Goal: Check status: Check status

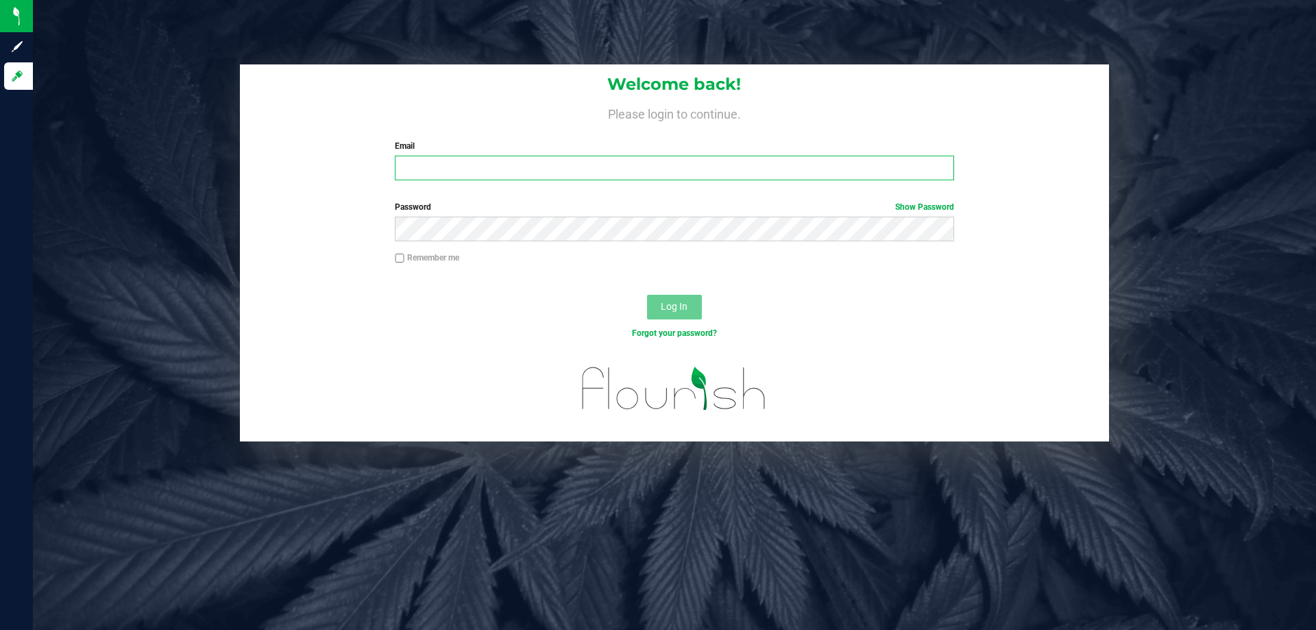
click at [437, 173] on input "Email" at bounding box center [674, 168] width 559 height 25
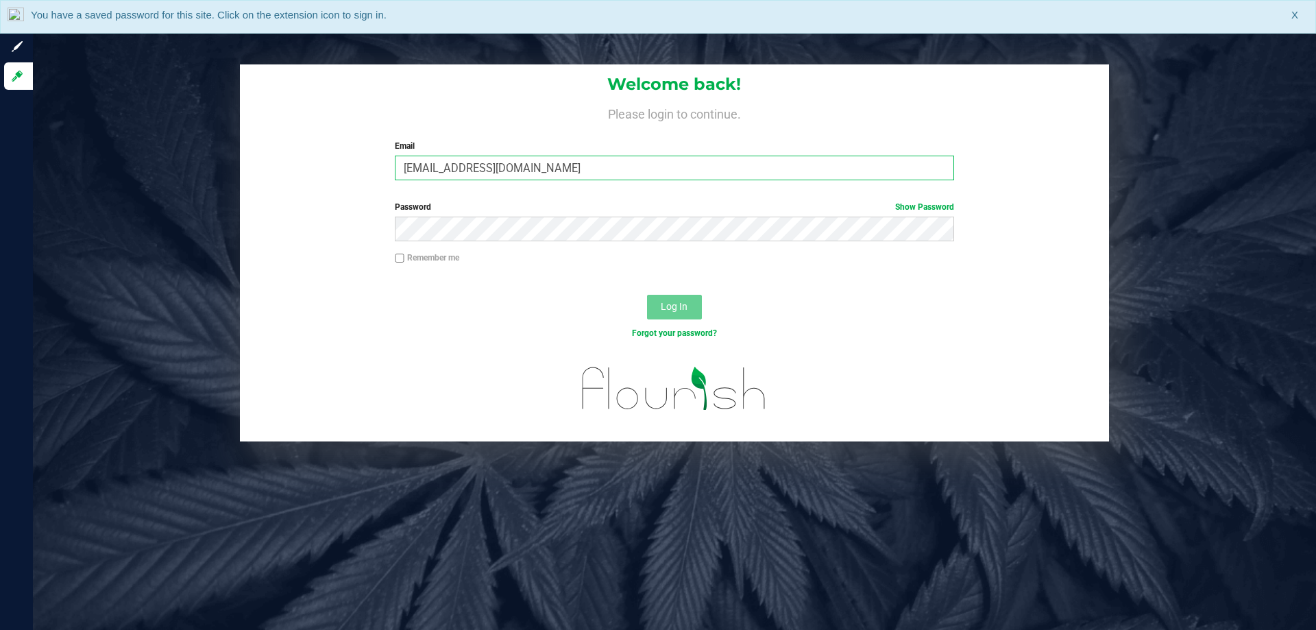
type input "[EMAIL_ADDRESS][DOMAIN_NAME]"
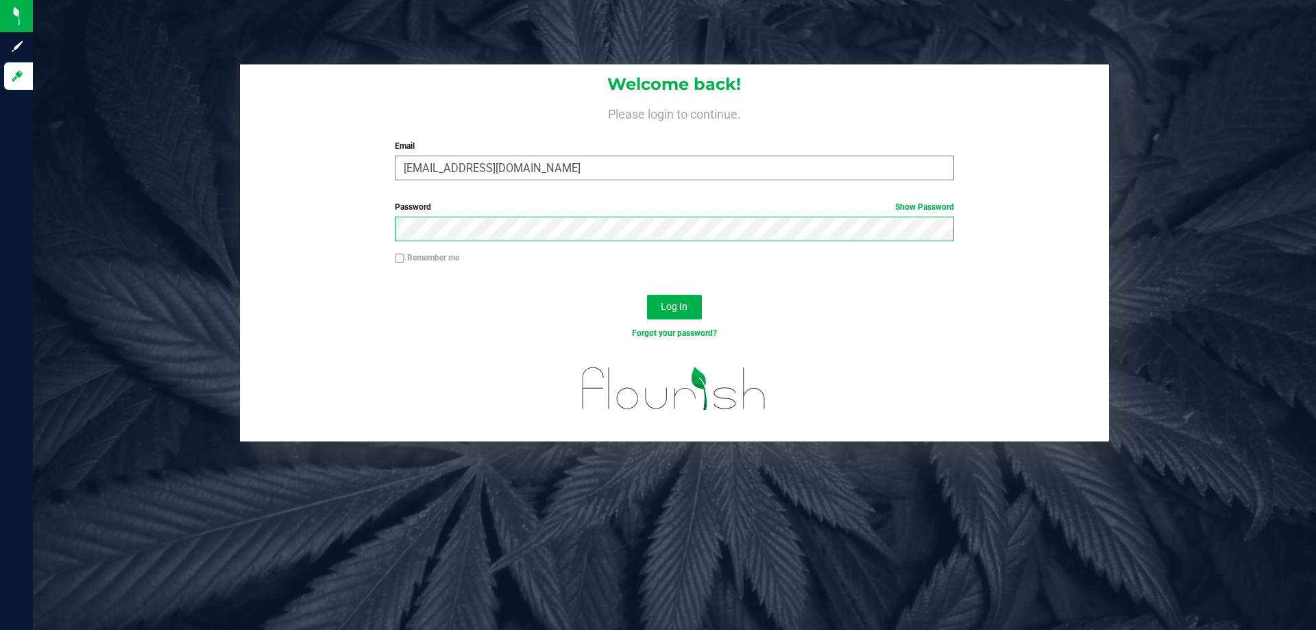
click at [647, 295] on button "Log In" at bounding box center [674, 307] width 55 height 25
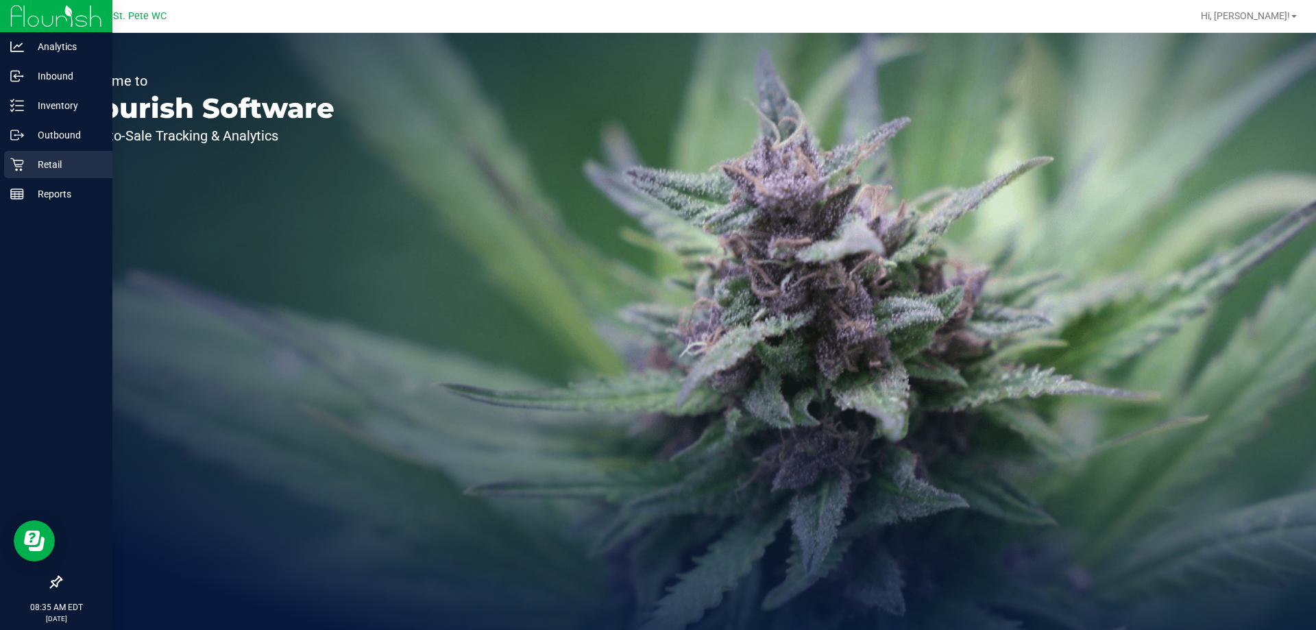
click at [29, 163] on p "Retail" at bounding box center [65, 164] width 82 height 16
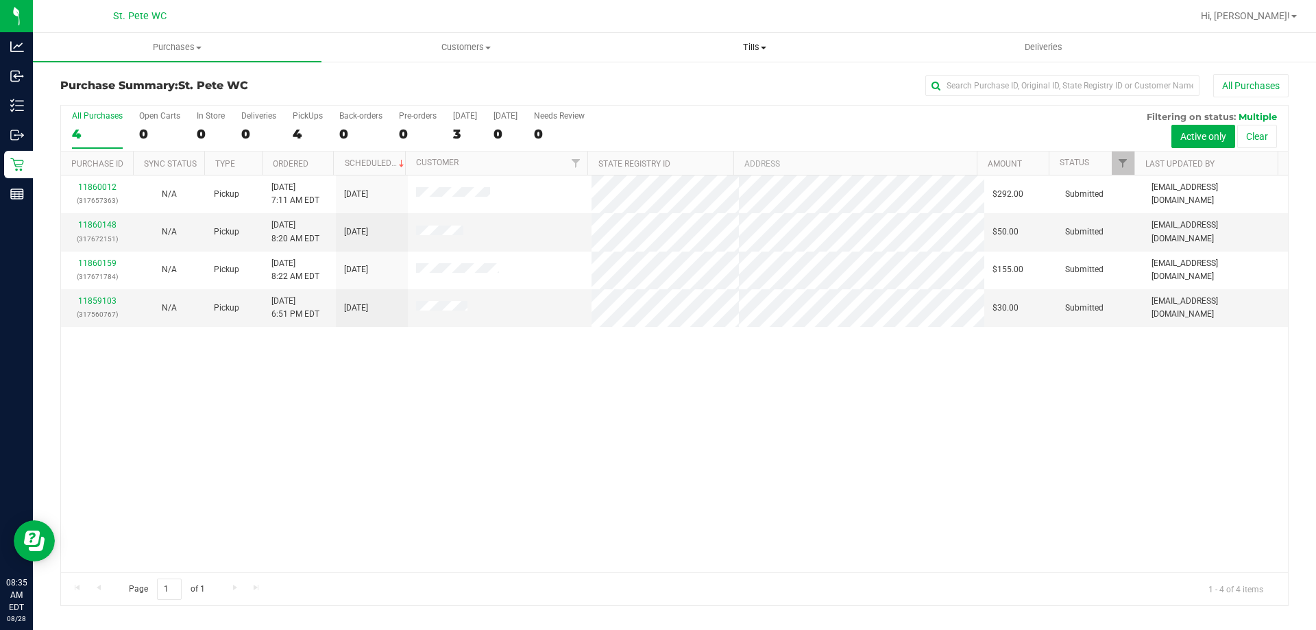
click at [758, 49] on span "Tills" at bounding box center [754, 47] width 287 height 12
click at [693, 77] on span "Manage tills" at bounding box center [656, 83] width 93 height 12
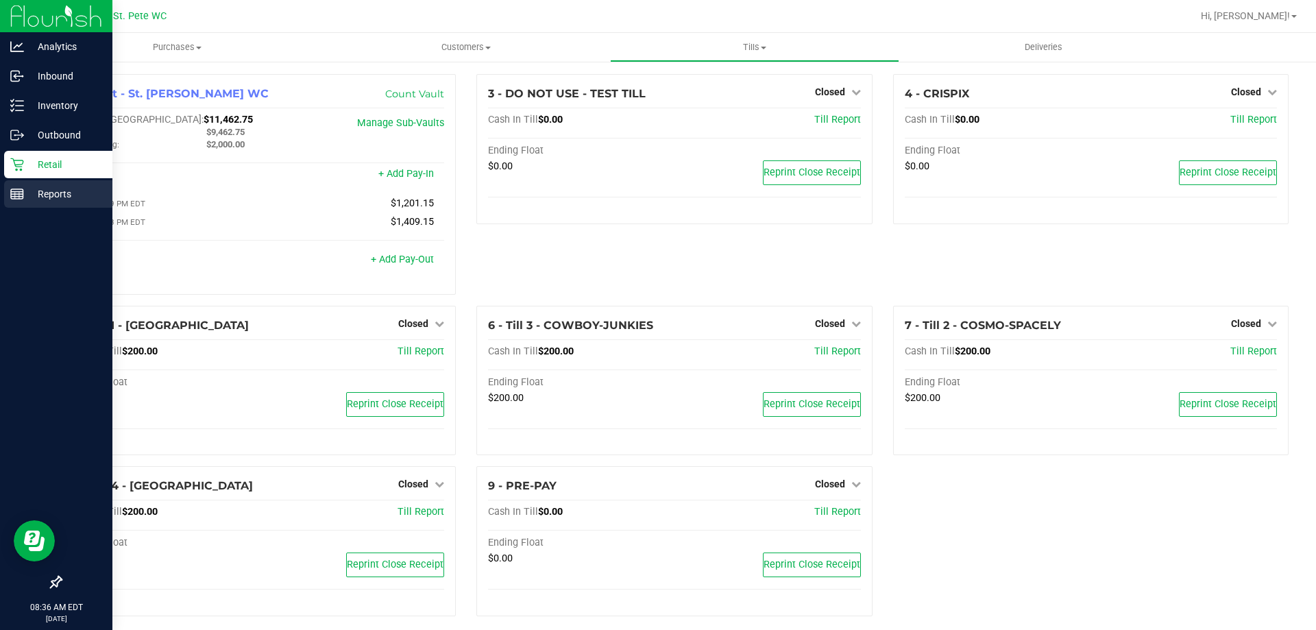
click at [20, 197] on icon at bounding box center [17, 194] width 14 height 14
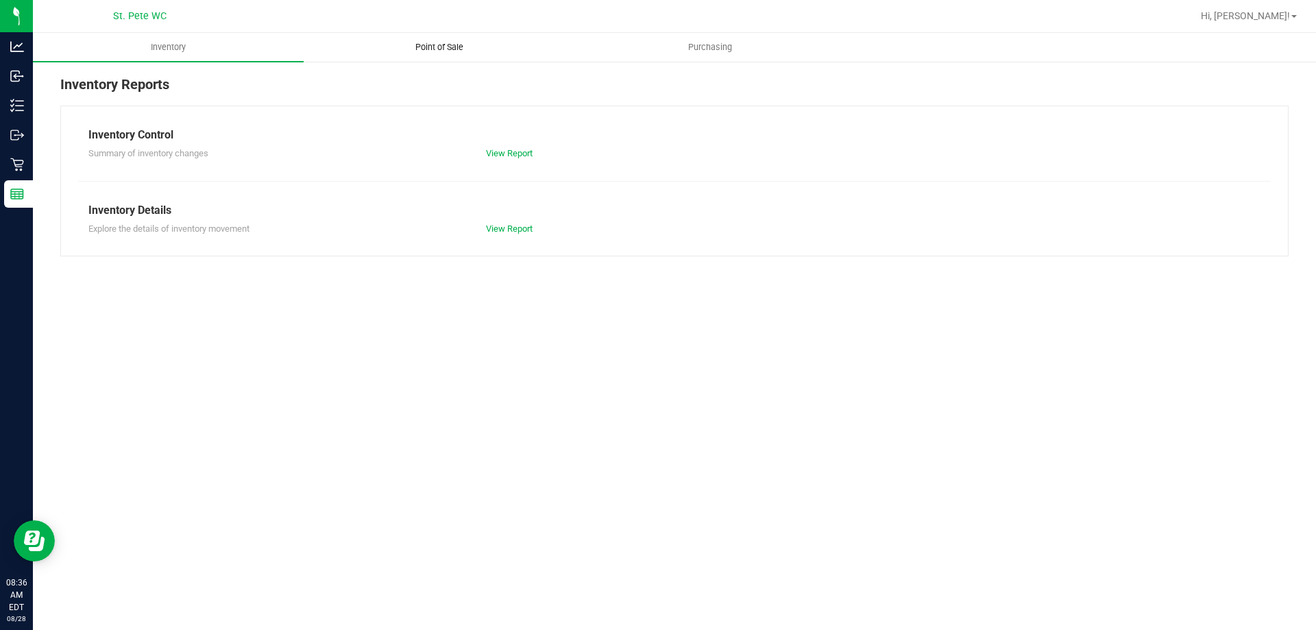
click at [441, 49] on span "Point of Sale" at bounding box center [439, 47] width 85 height 12
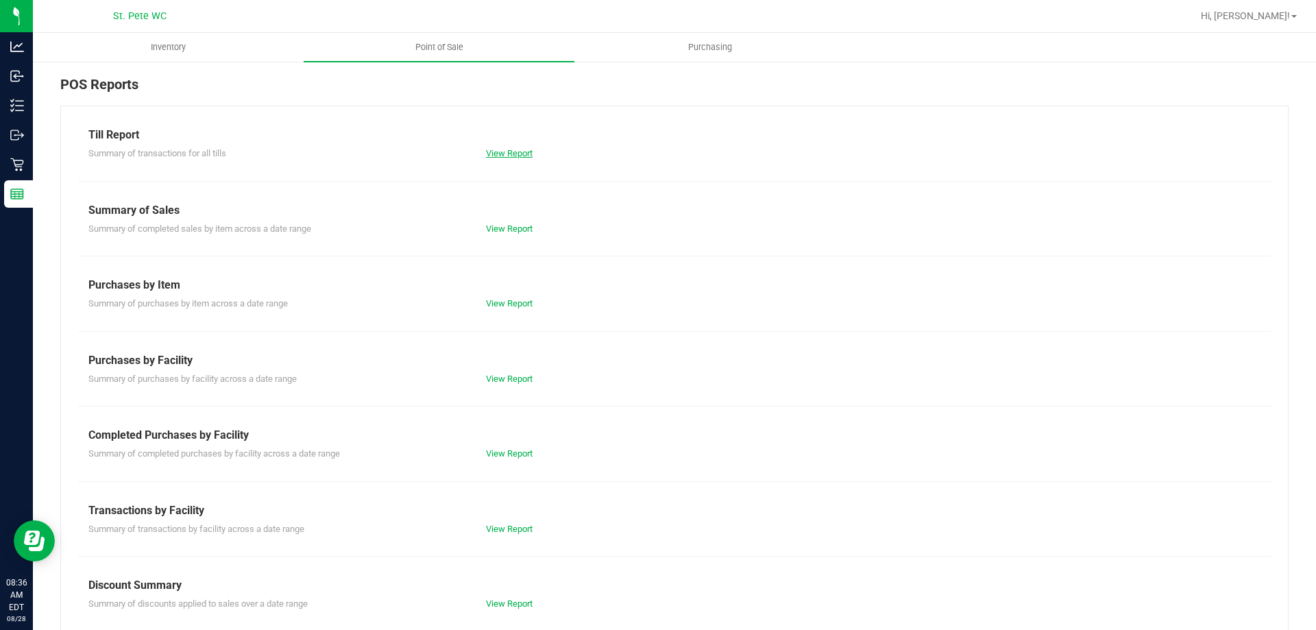
click at [506, 157] on link "View Report" at bounding box center [509, 153] width 47 height 10
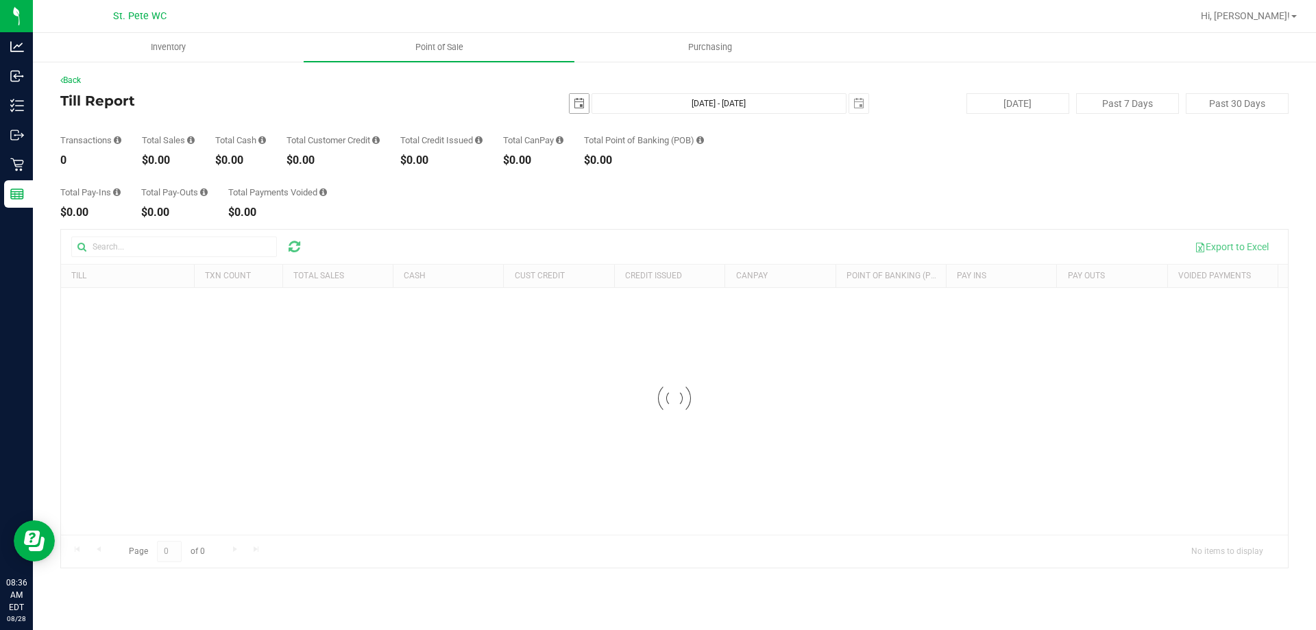
click at [578, 104] on span "select" at bounding box center [579, 103] width 11 height 11
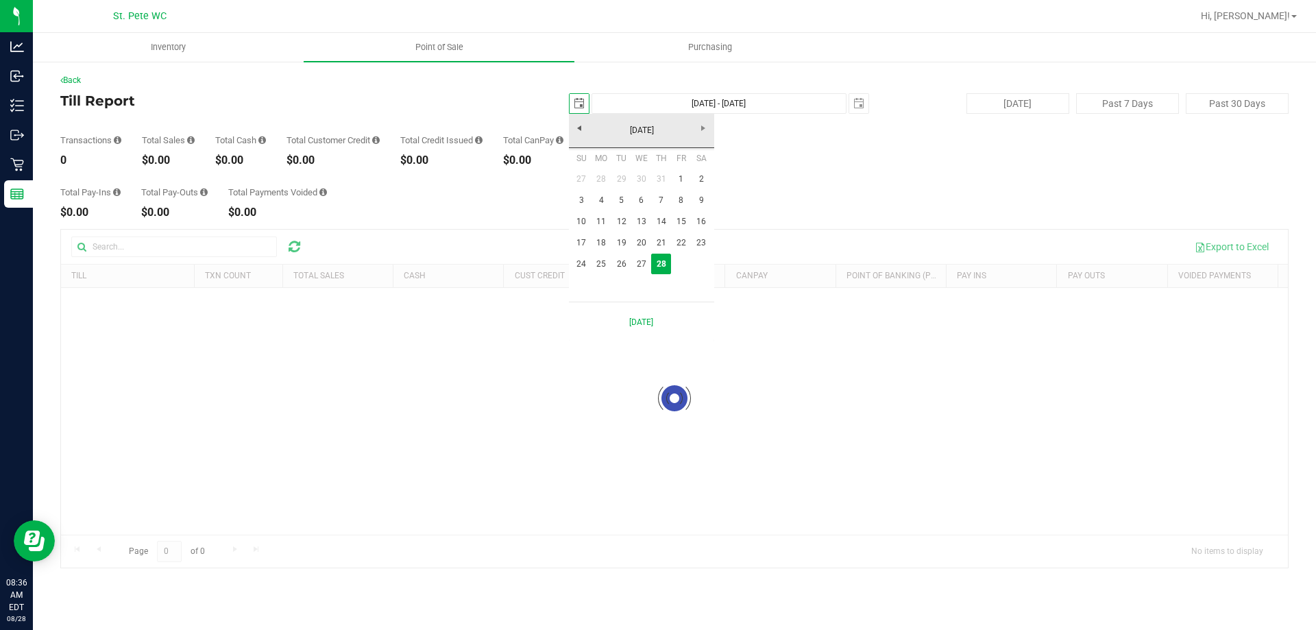
scroll to position [0, 34]
click at [637, 264] on link "27" at bounding box center [641, 264] width 20 height 21
type input "[DATE]"
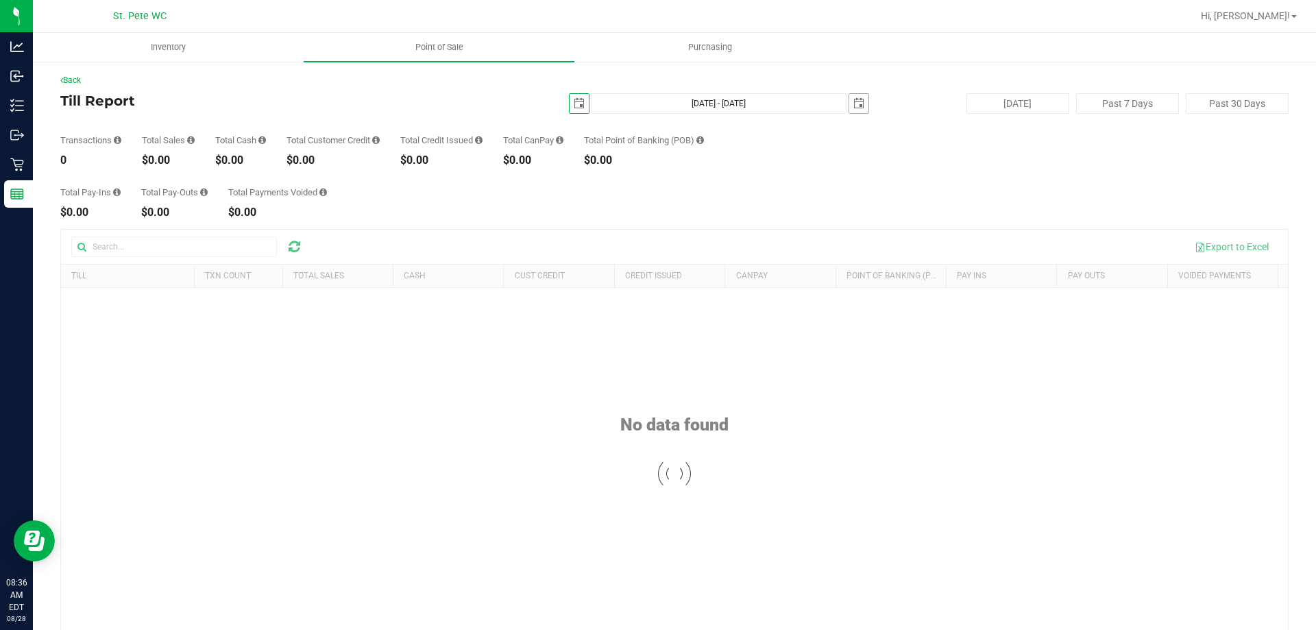
click at [854, 108] on span "select" at bounding box center [859, 103] width 11 height 11
click at [910, 263] on link "27" at bounding box center [914, 259] width 20 height 21
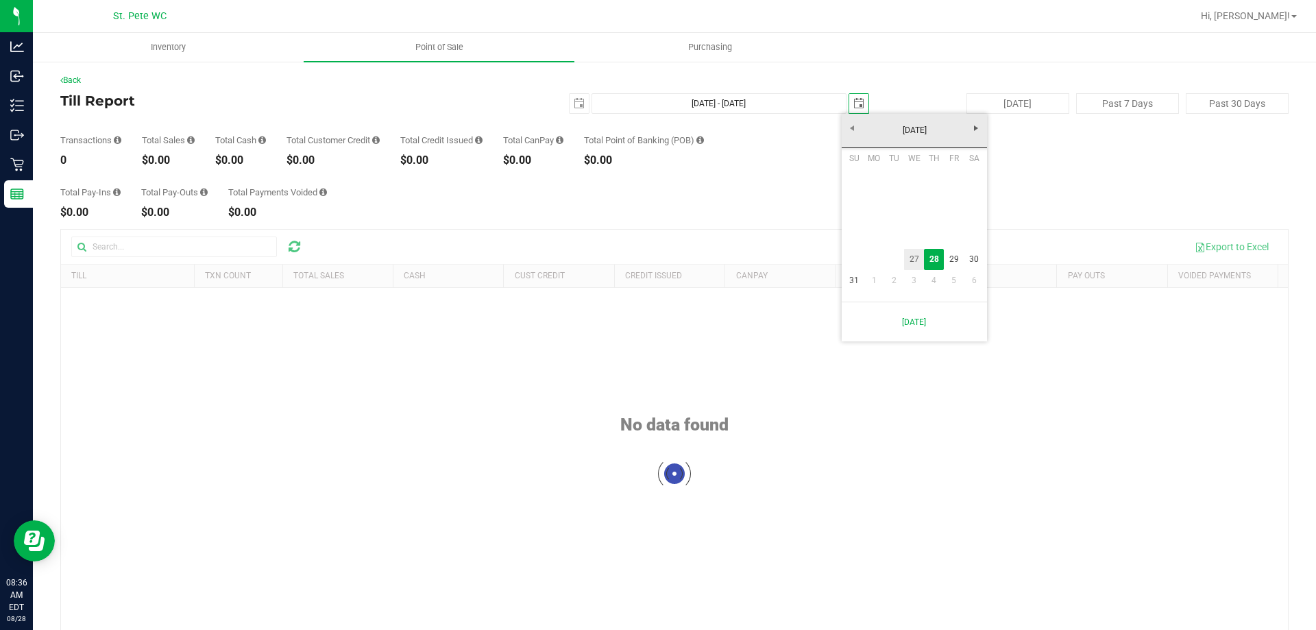
type input "[DATE] - [DATE]"
type input "[DATE]"
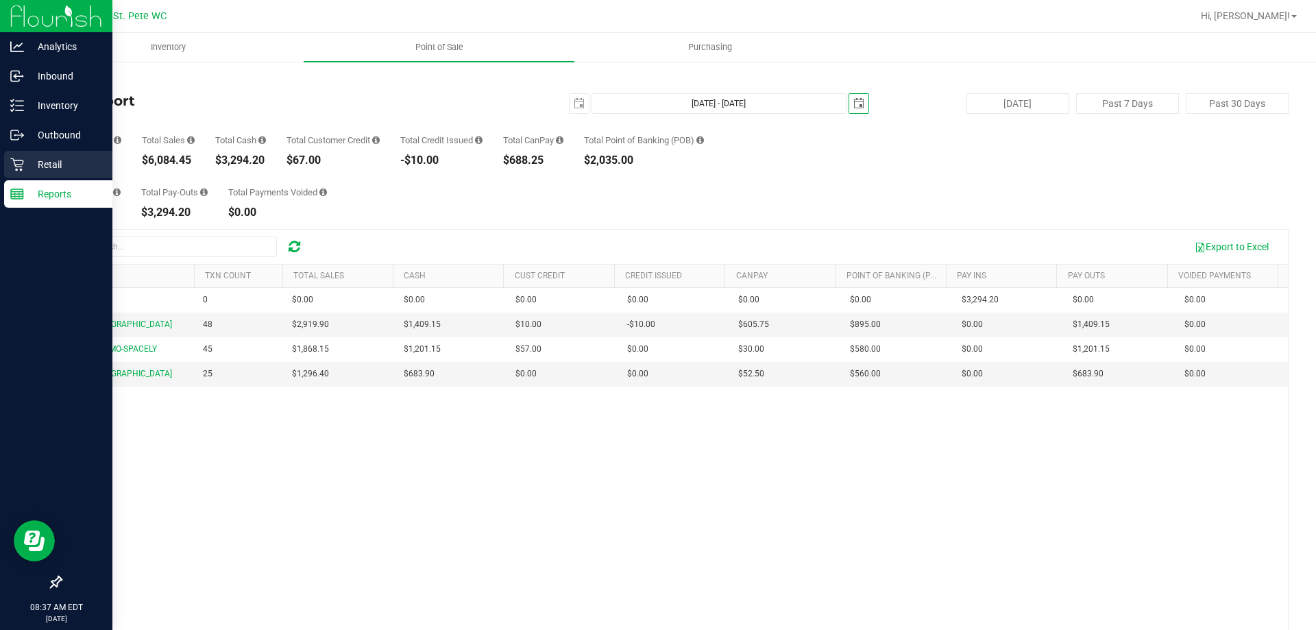
click at [33, 168] on p "Retail" at bounding box center [65, 164] width 82 height 16
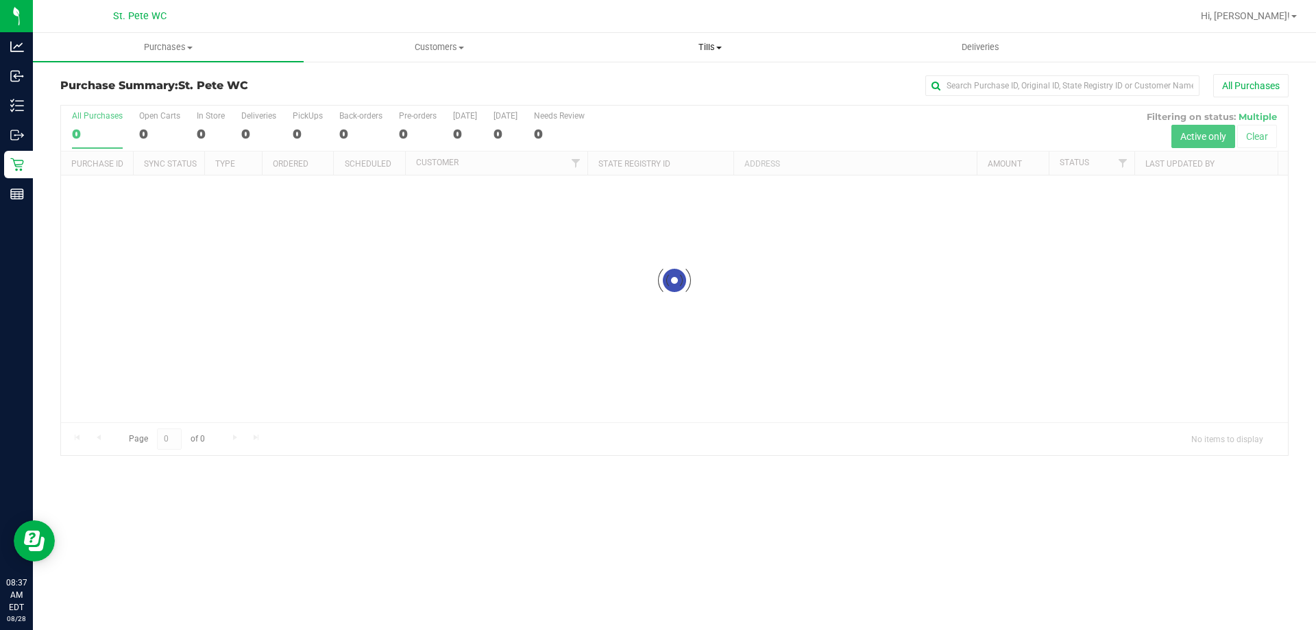
click at [709, 49] on span "Tills" at bounding box center [709, 47] width 269 height 12
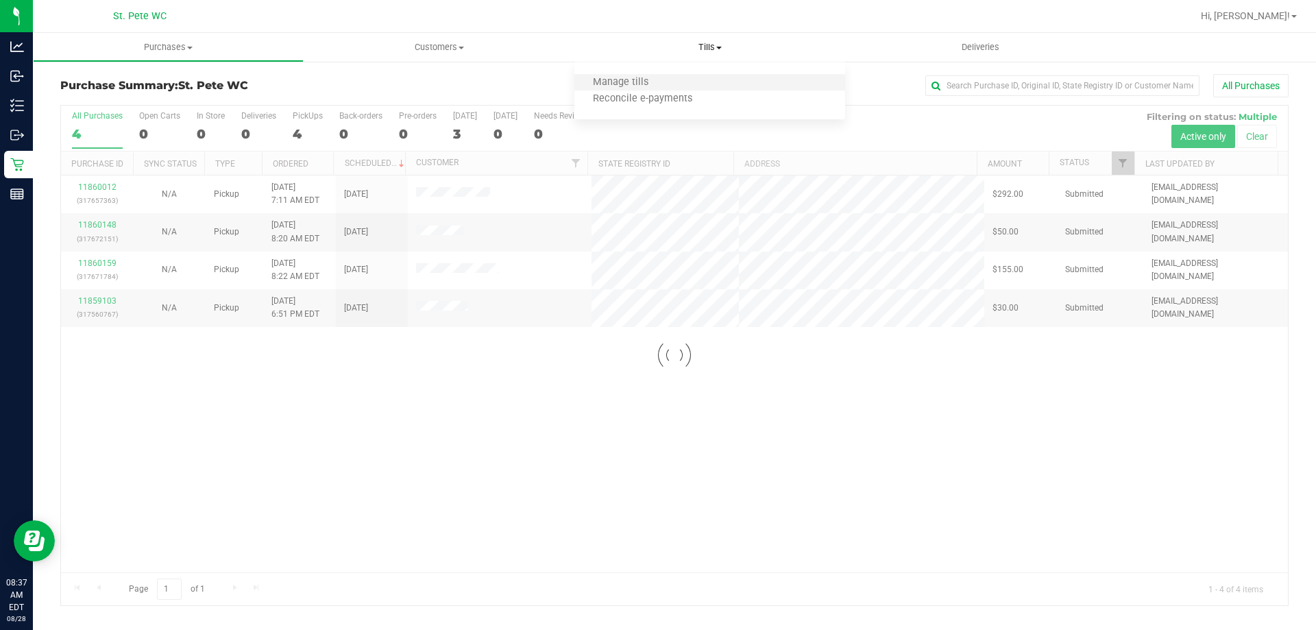
click at [682, 86] on li "Manage tills" at bounding box center [709, 83] width 271 height 16
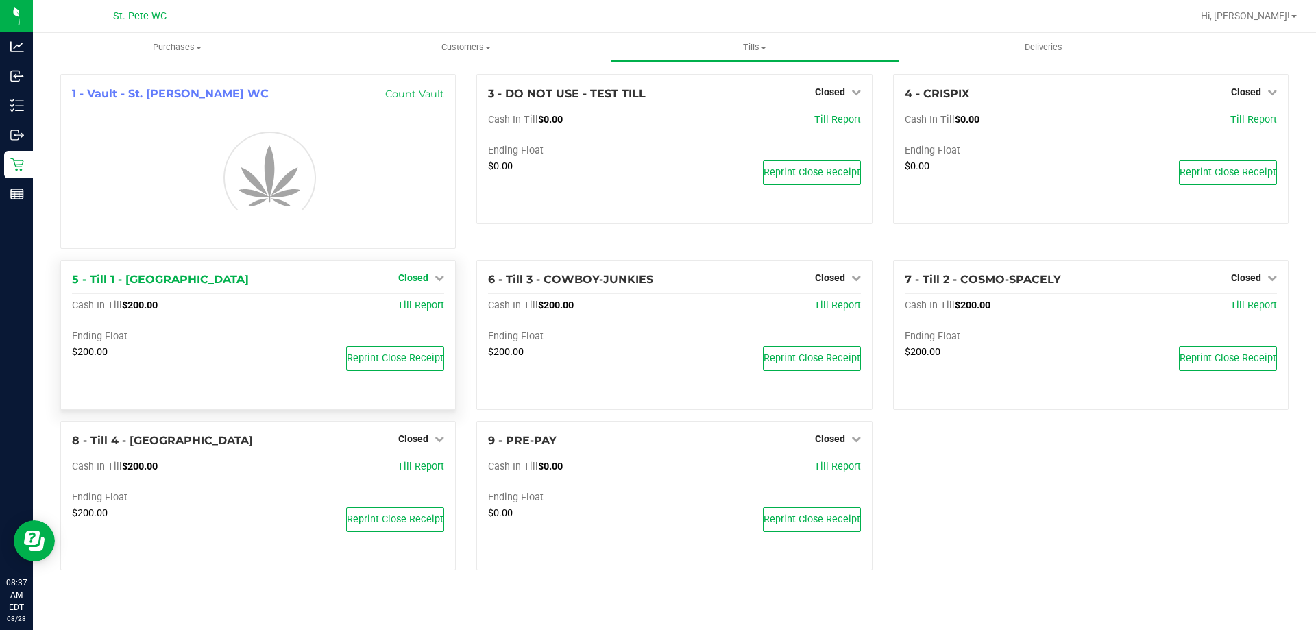
click at [437, 281] on icon at bounding box center [440, 278] width 10 height 10
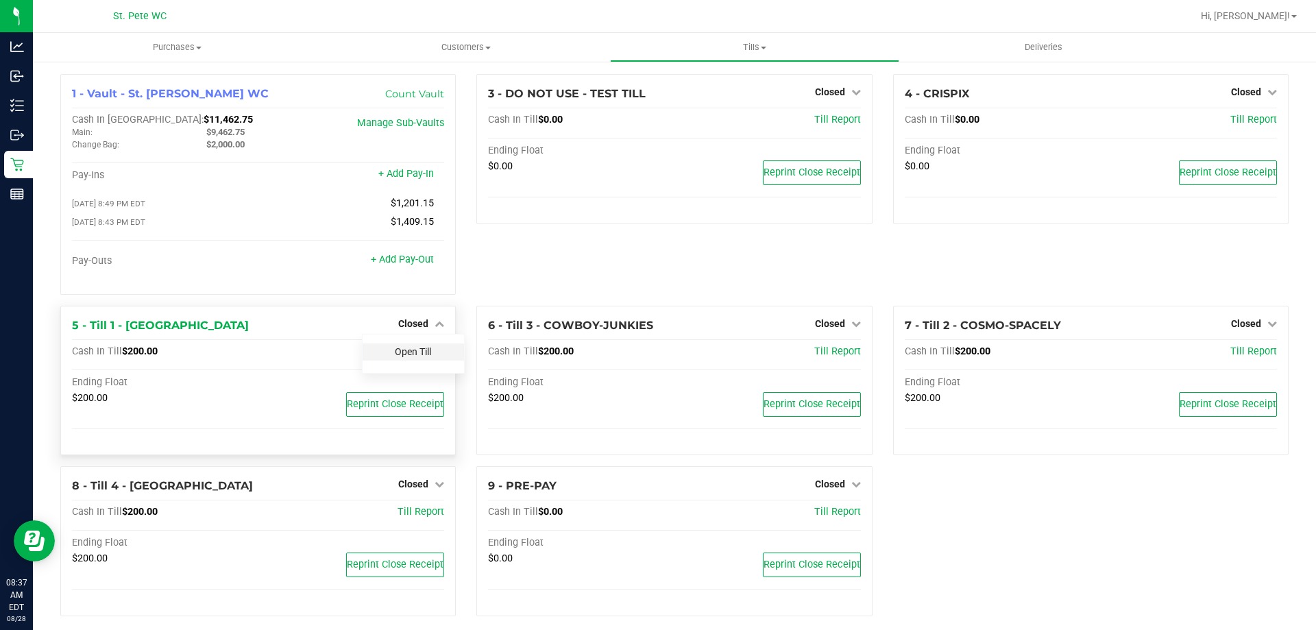
click at [427, 352] on link "Open Till" at bounding box center [413, 351] width 36 height 11
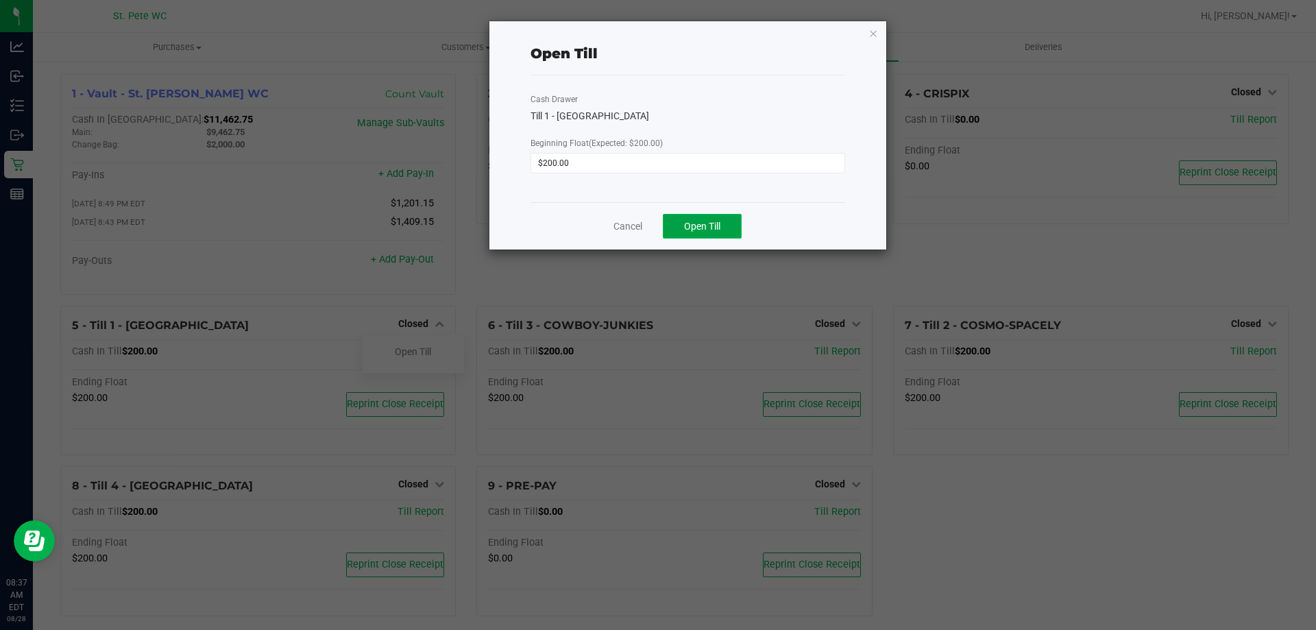
click at [702, 226] on span "Open Till" at bounding box center [702, 226] width 36 height 11
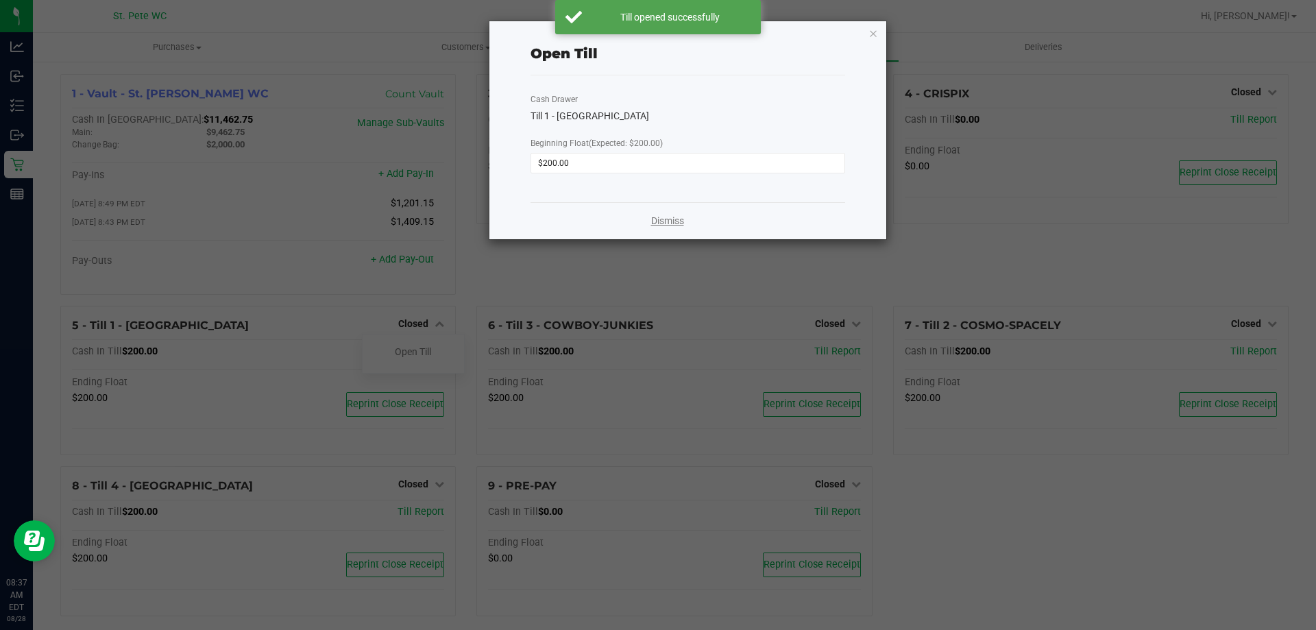
click at [677, 226] on link "Dismiss" at bounding box center [667, 221] width 33 height 14
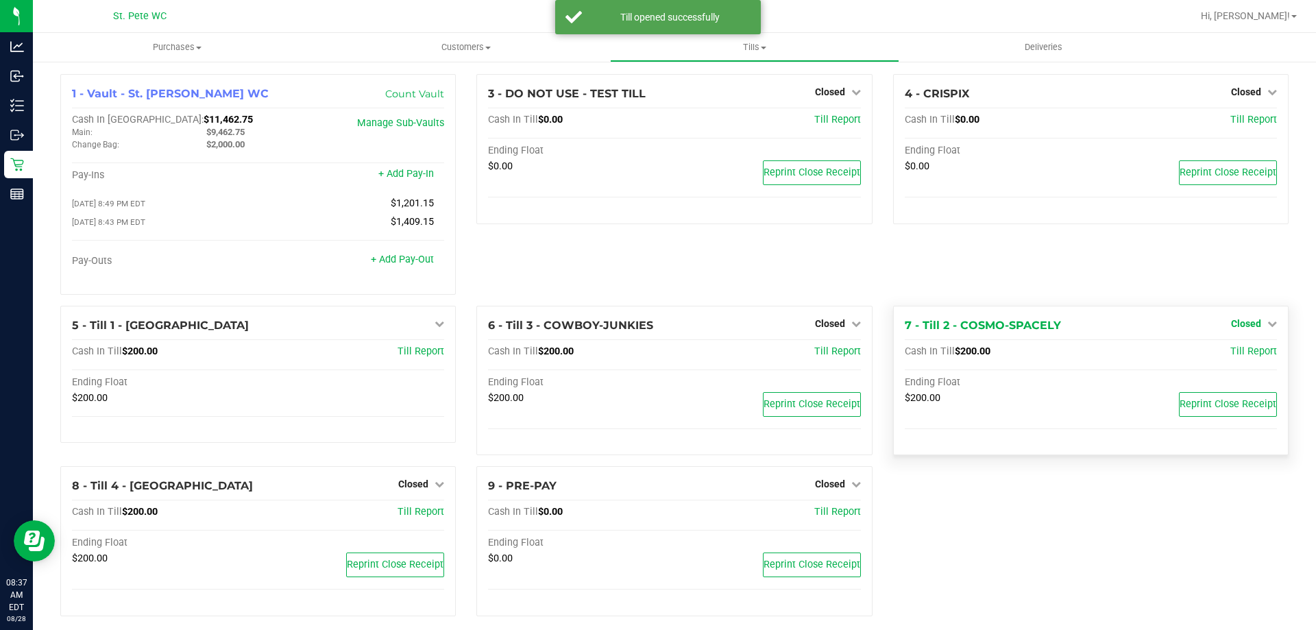
click at [1248, 325] on span "Closed" at bounding box center [1246, 323] width 30 height 11
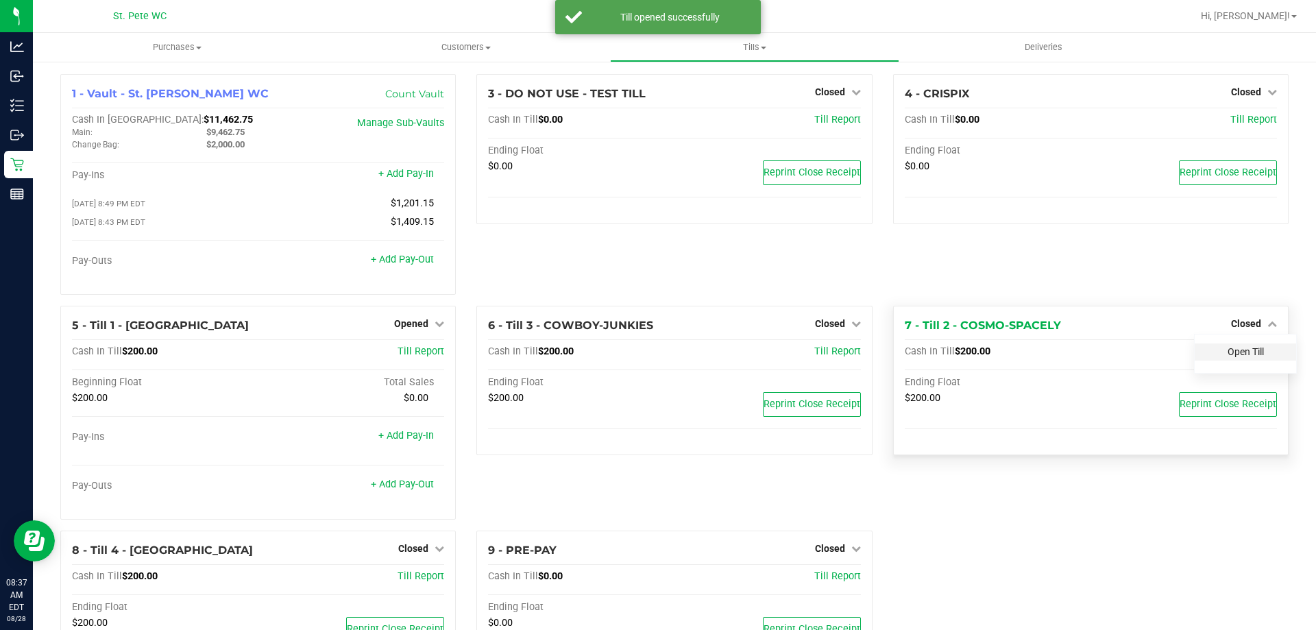
click at [1239, 357] on link "Open Till" at bounding box center [1246, 351] width 36 height 11
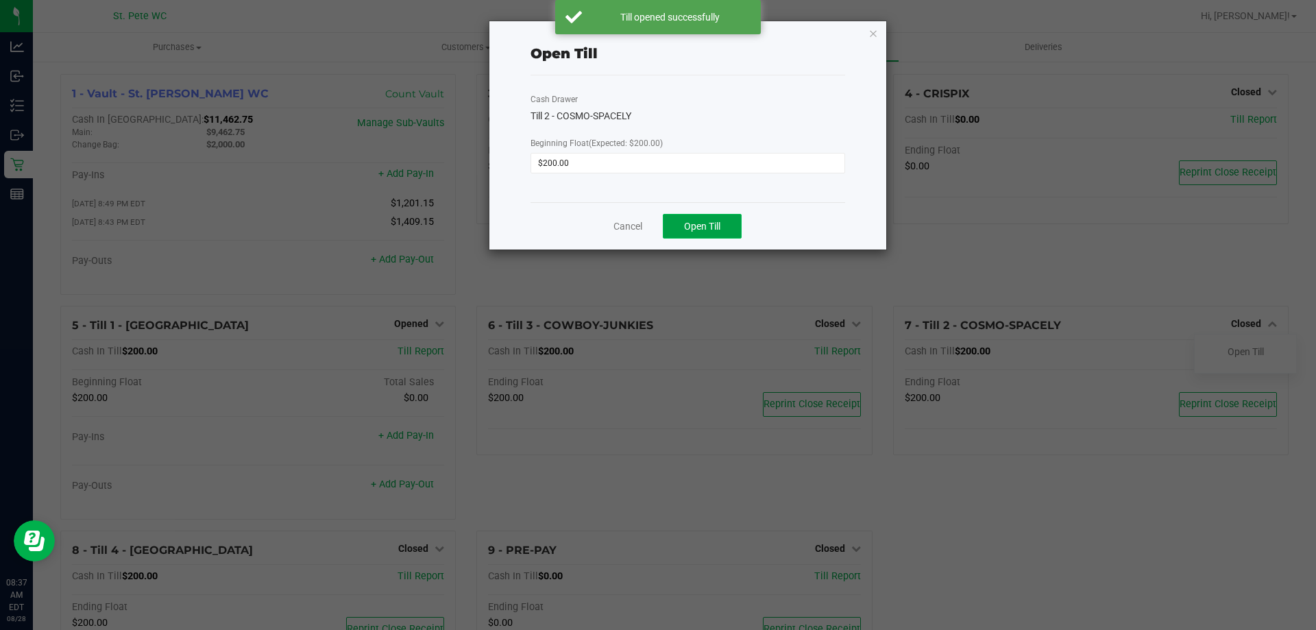
click at [704, 230] on span "Open Till" at bounding box center [702, 226] width 36 height 11
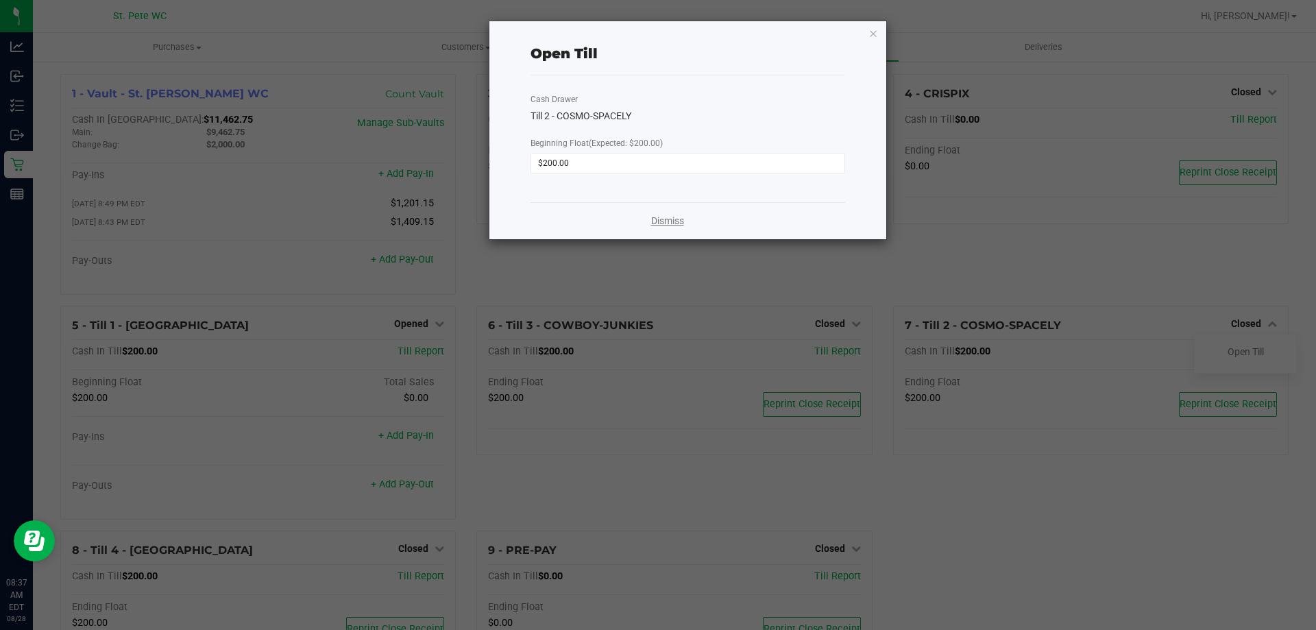
click at [667, 222] on link "Dismiss" at bounding box center [667, 221] width 33 height 14
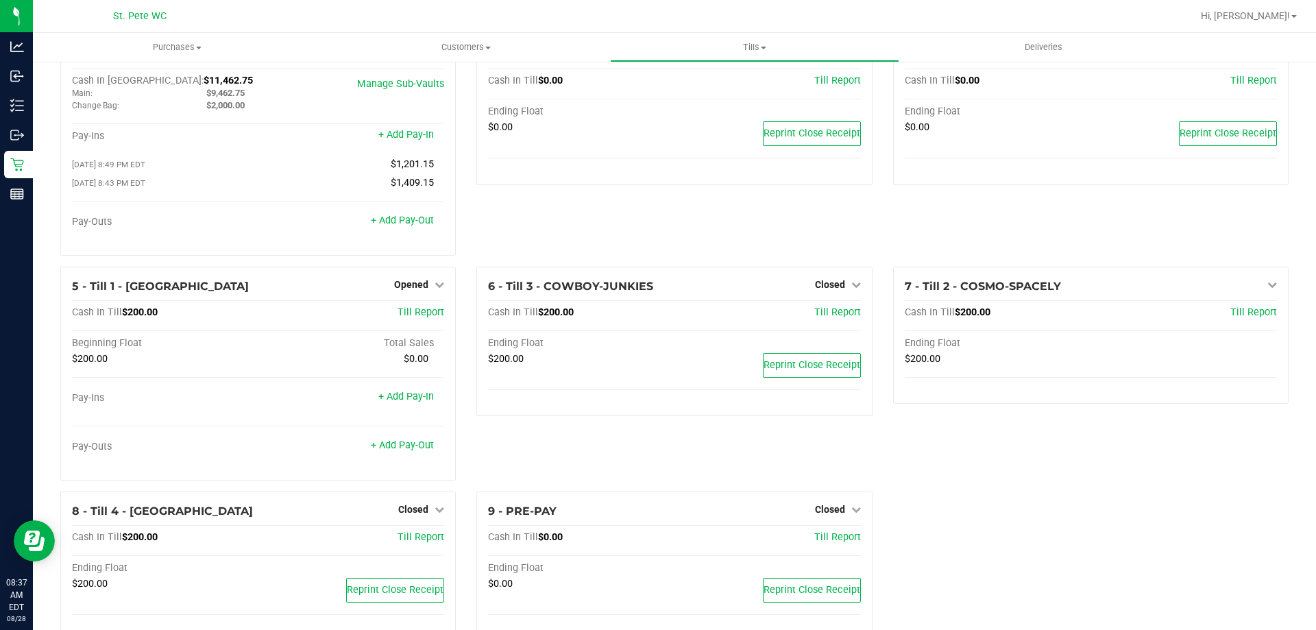
scroll to position [77, 0]
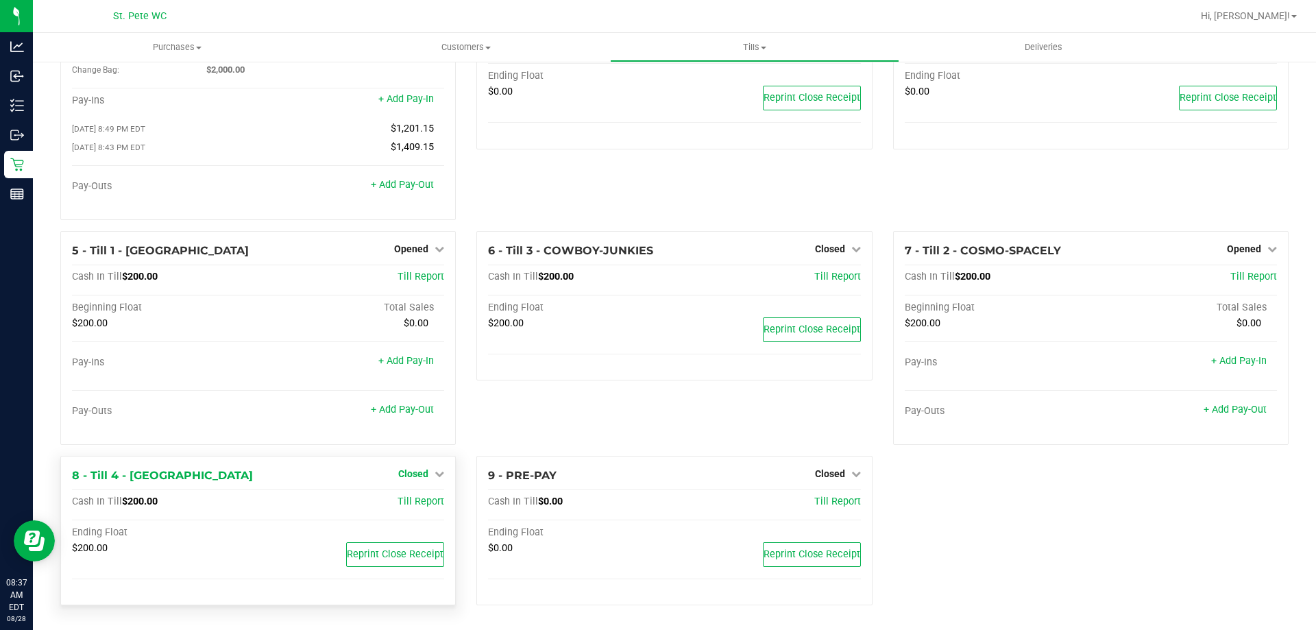
click at [428, 470] on link "Closed" at bounding box center [421, 473] width 46 height 11
click at [422, 507] on link "Open Till" at bounding box center [413, 501] width 36 height 11
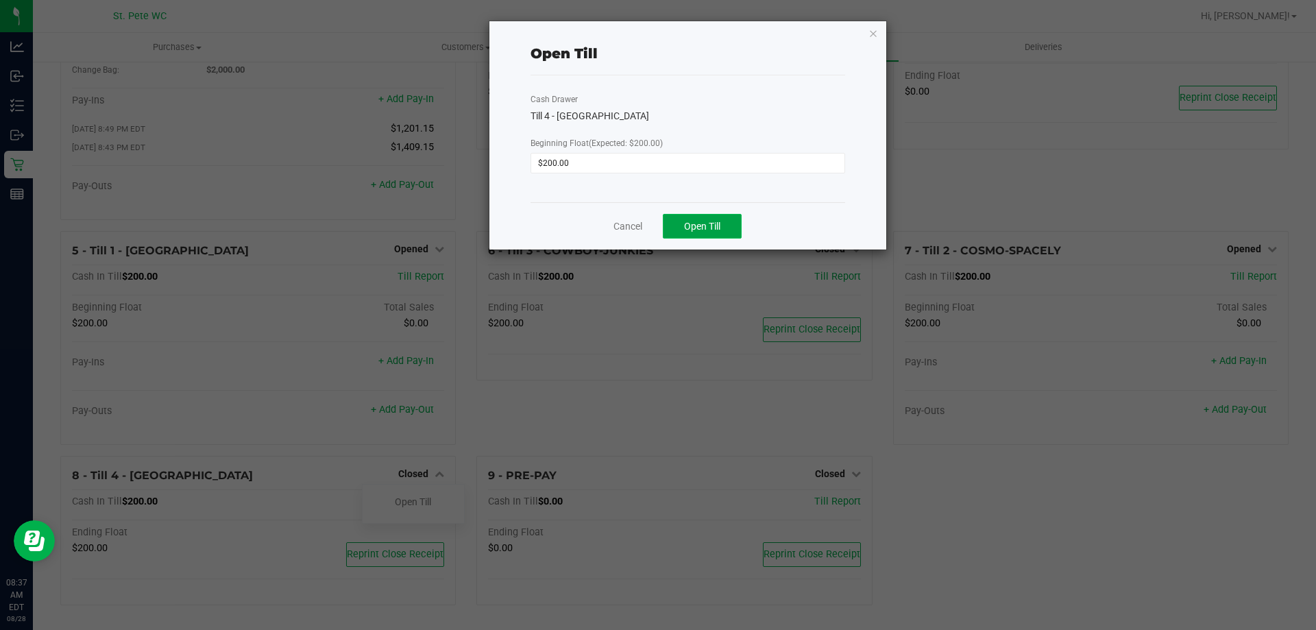
click at [723, 232] on button "Open Till" at bounding box center [702, 226] width 79 height 25
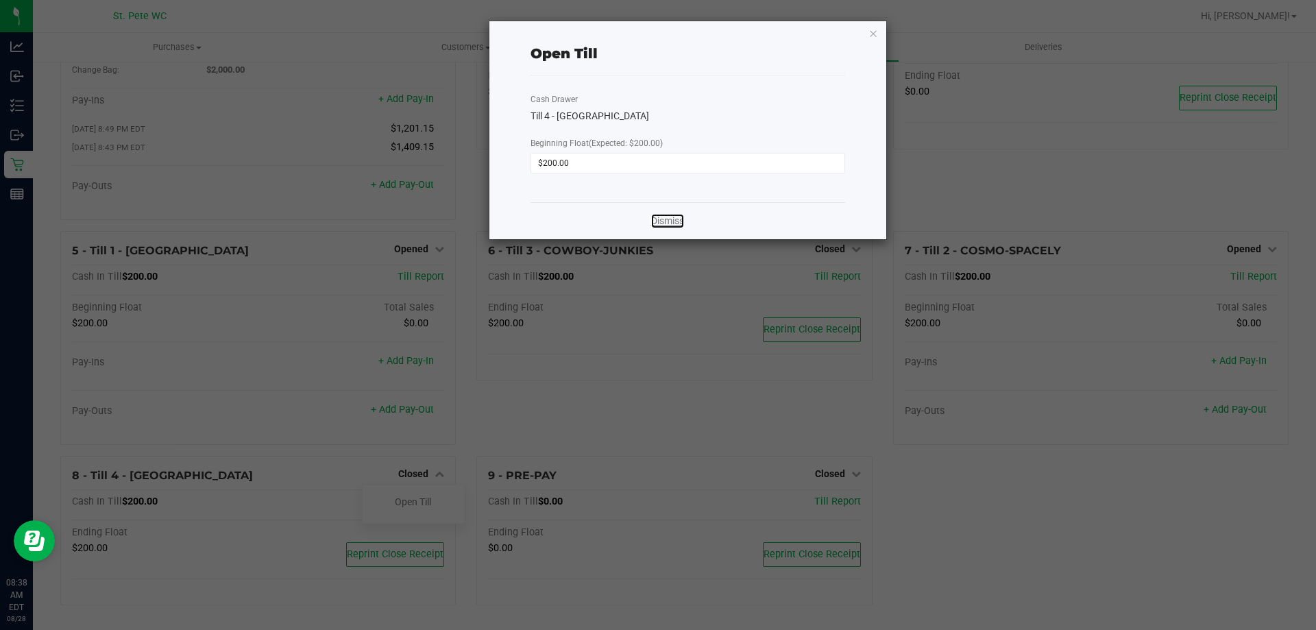
click at [667, 222] on link "Dismiss" at bounding box center [667, 221] width 33 height 14
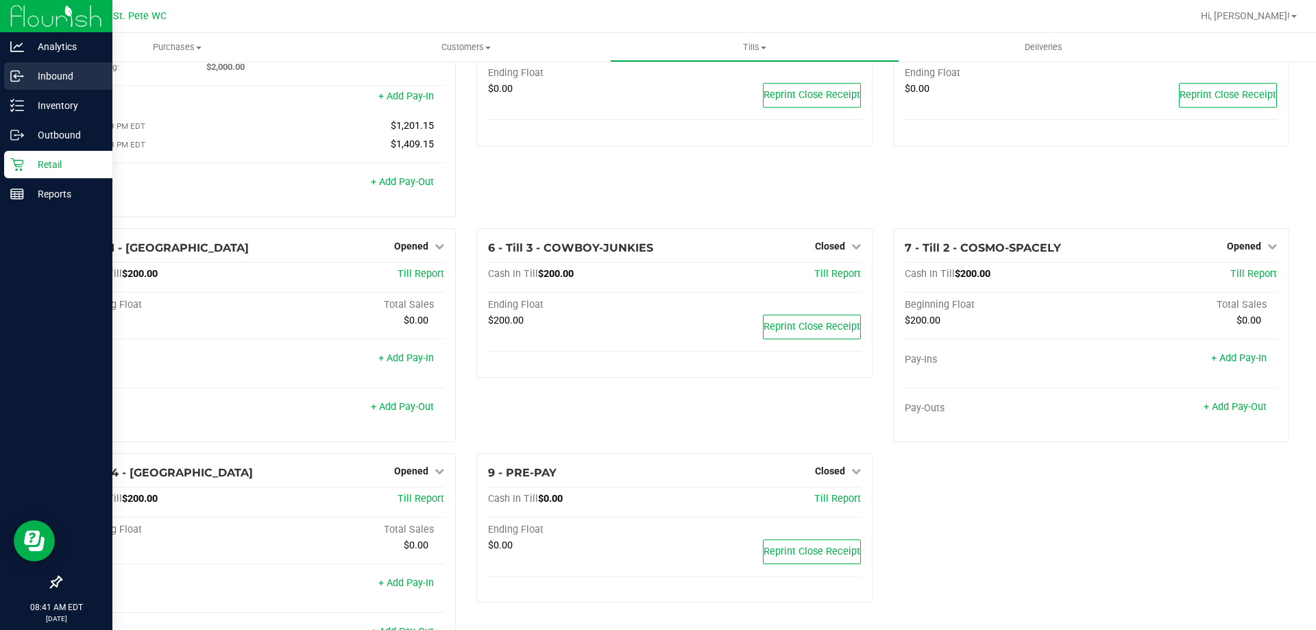
click at [45, 74] on p "Inbound" at bounding box center [65, 76] width 82 height 16
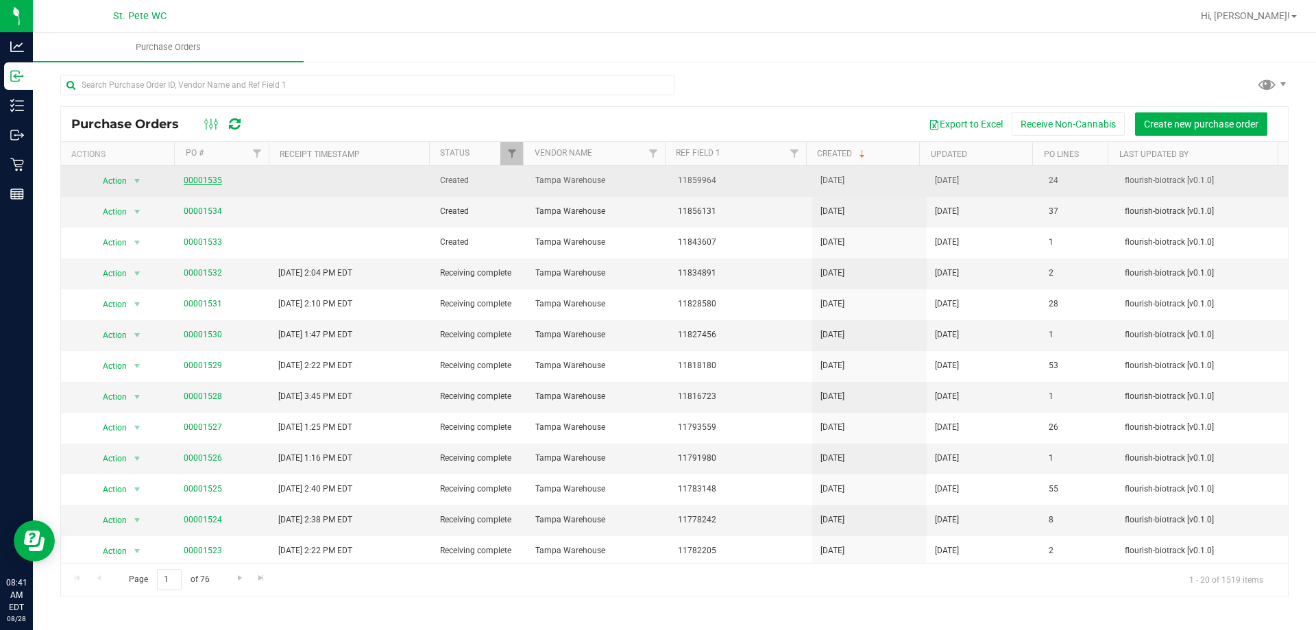
click at [202, 178] on link "00001535" at bounding box center [203, 180] width 38 height 10
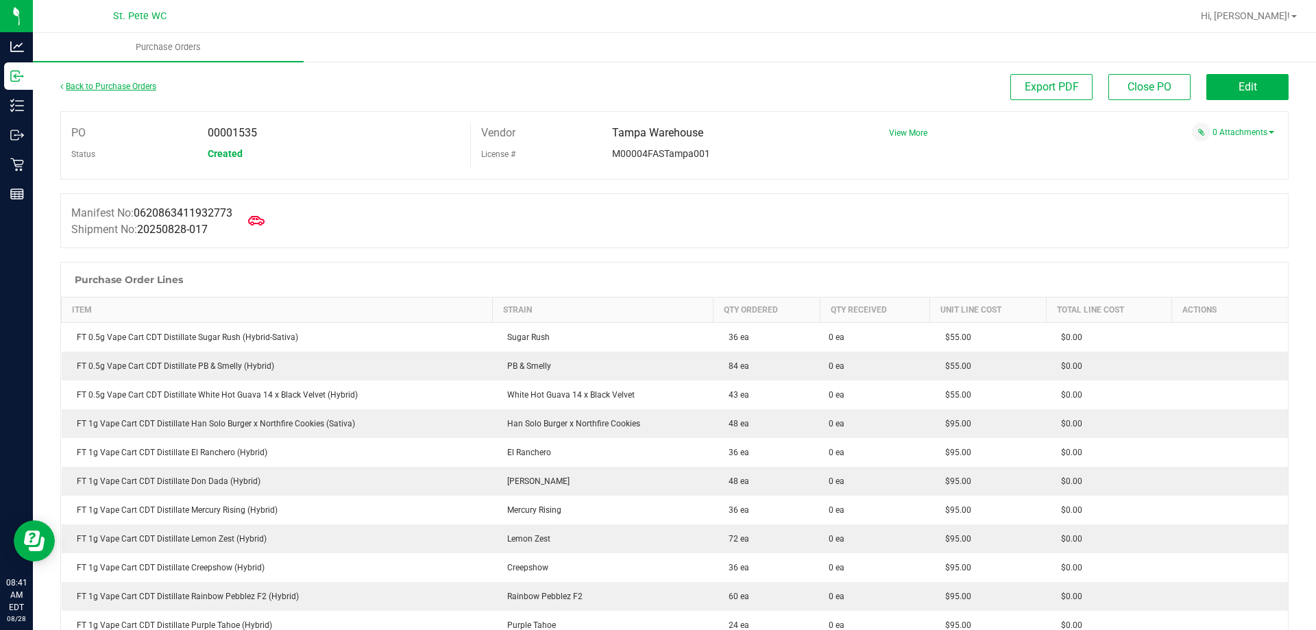
click at [94, 90] on link "Back to Purchase Orders" at bounding box center [108, 87] width 96 height 10
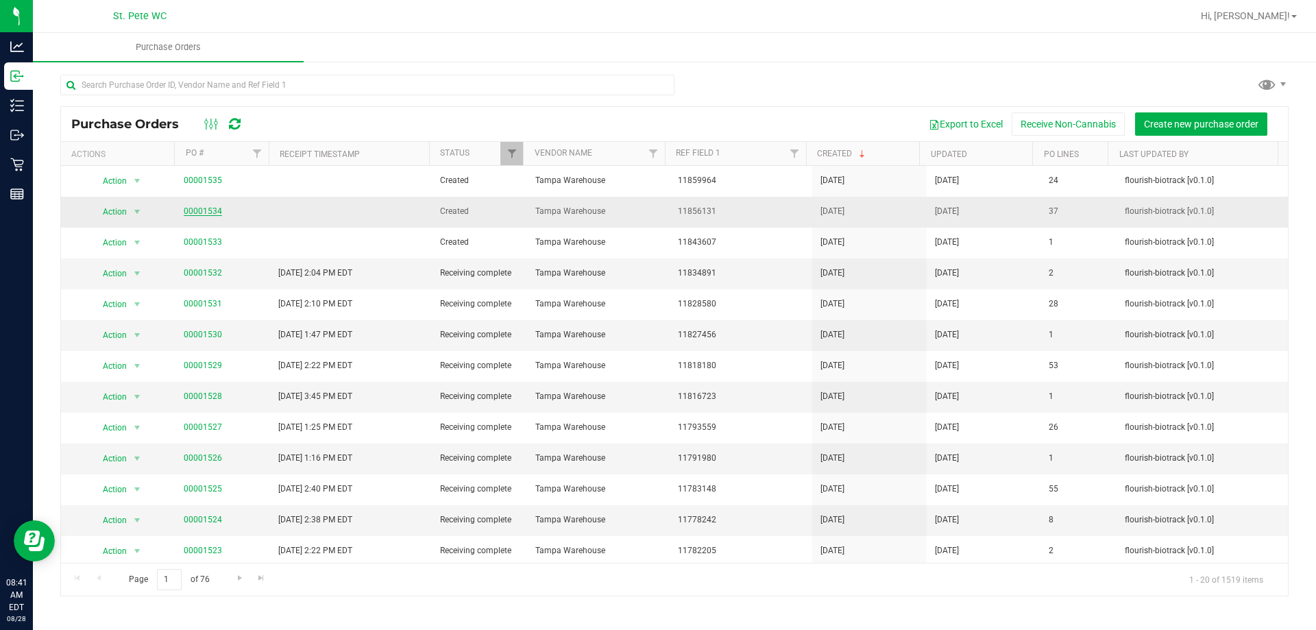
click at [189, 213] on link "00001534" at bounding box center [203, 211] width 38 height 10
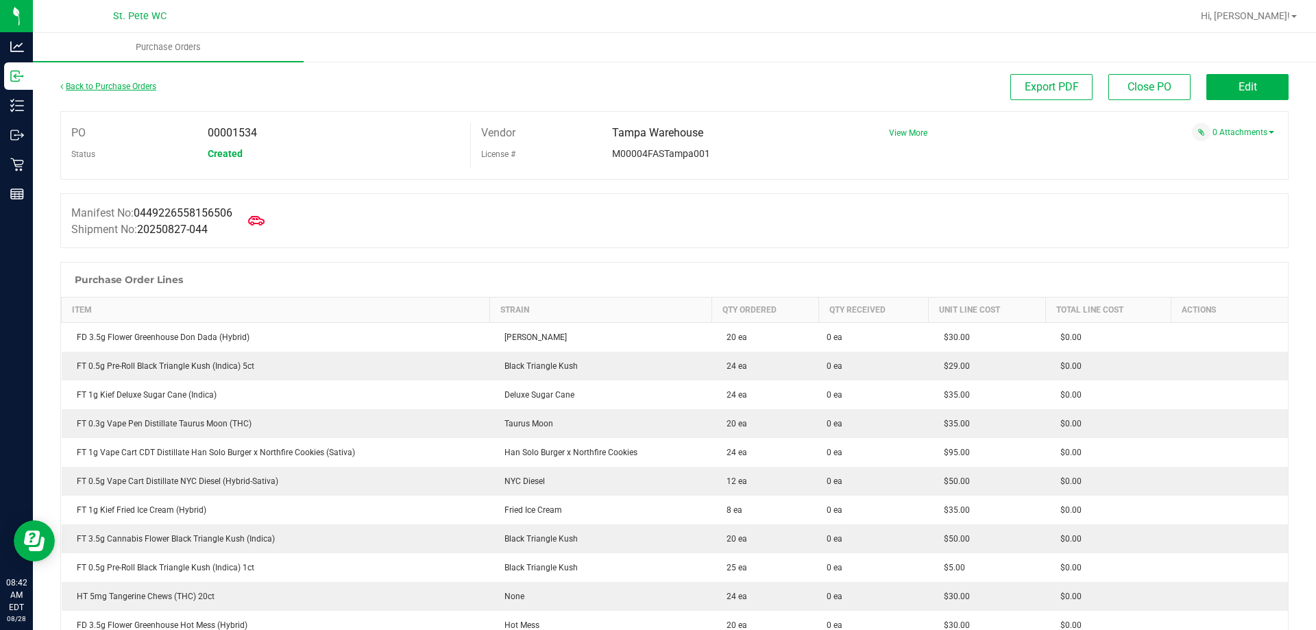
click at [98, 82] on link "Back to Purchase Orders" at bounding box center [108, 87] width 96 height 10
